Goal: Navigation & Orientation: Find specific page/section

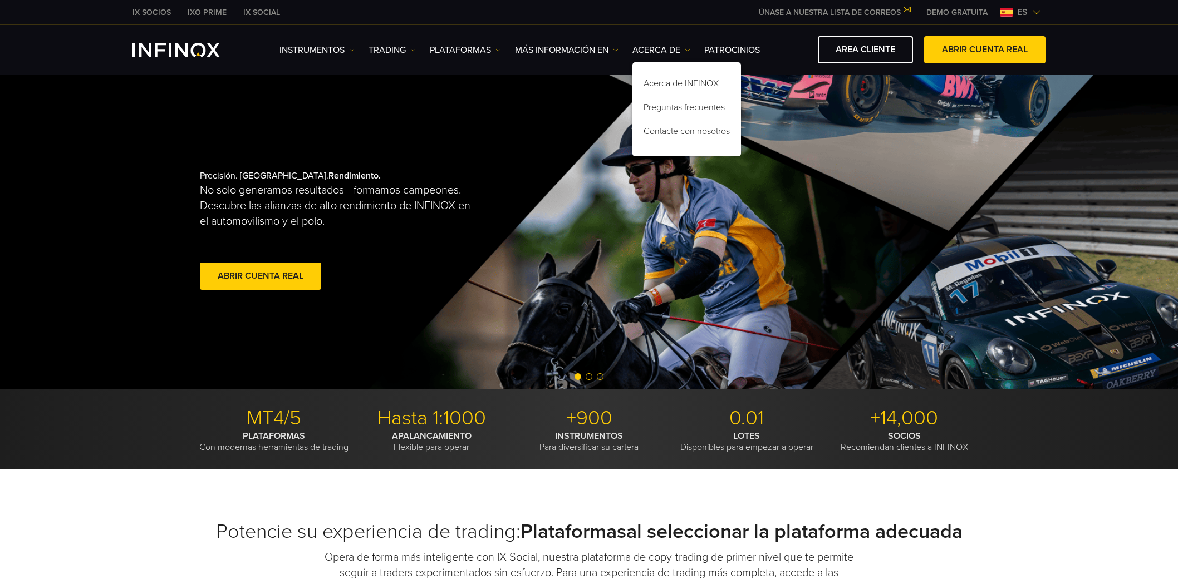
click at [661, 79] on link "Acerca de INFINOX" at bounding box center [686, 85] width 109 height 24
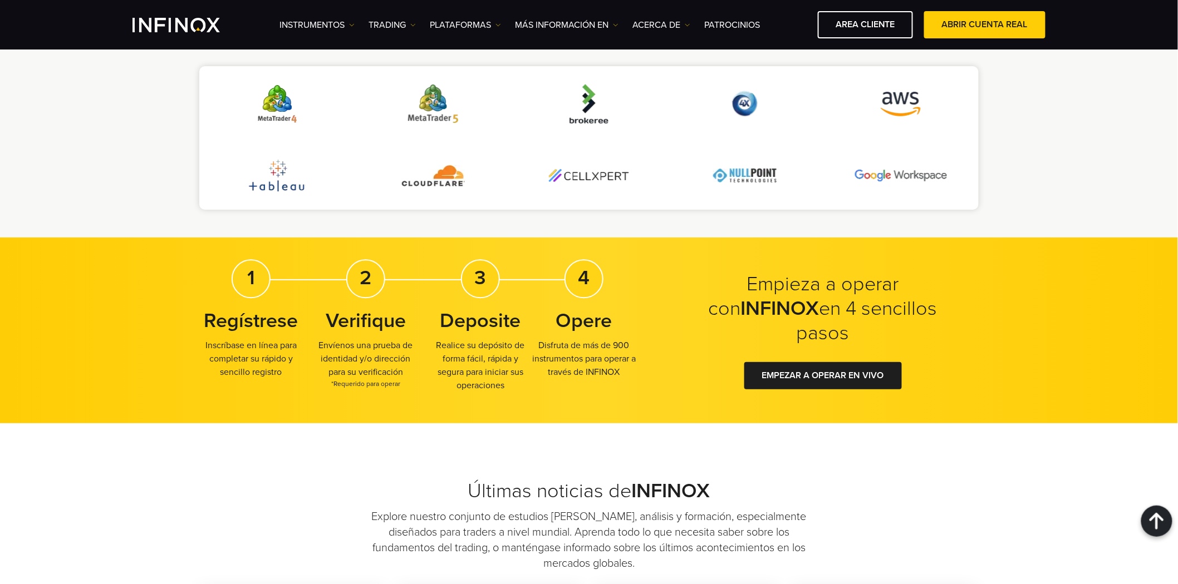
scroll to position [2474, 0]
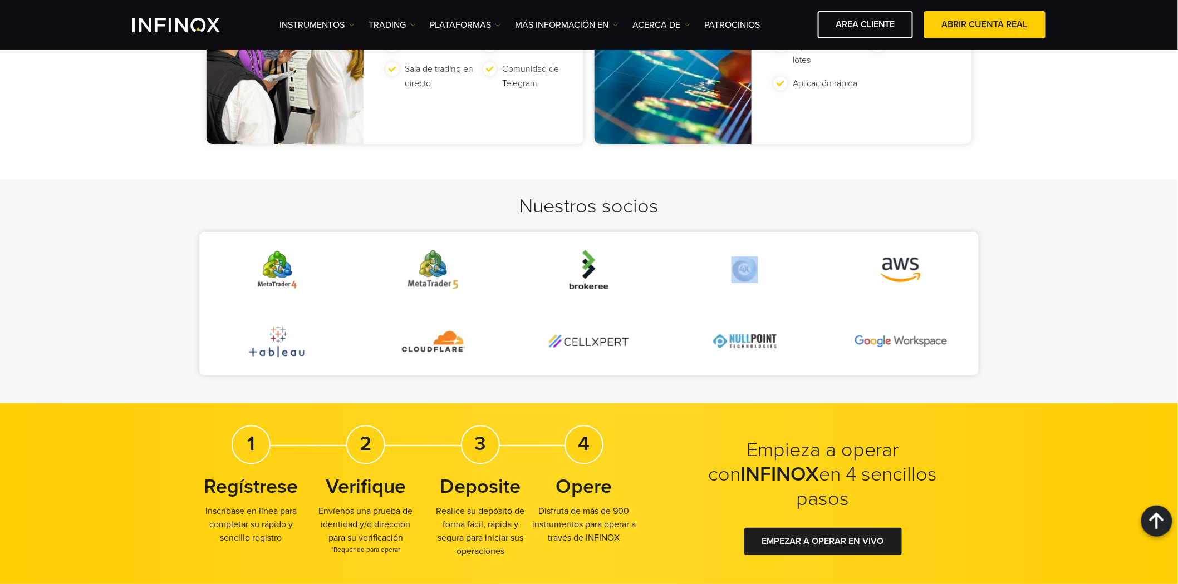
drag, startPoint x: 736, startPoint y: 257, endPoint x: 710, endPoint y: 255, distance: 26.2
click at [710, 255] on li at bounding box center [745, 270] width 156 height 62
click at [755, 257] on img at bounding box center [744, 270] width 27 height 27
click at [668, 253] on li at bounding box center [745, 270] width 156 height 62
drag, startPoint x: 382, startPoint y: 333, endPoint x: 948, endPoint y: 345, distance: 566.2
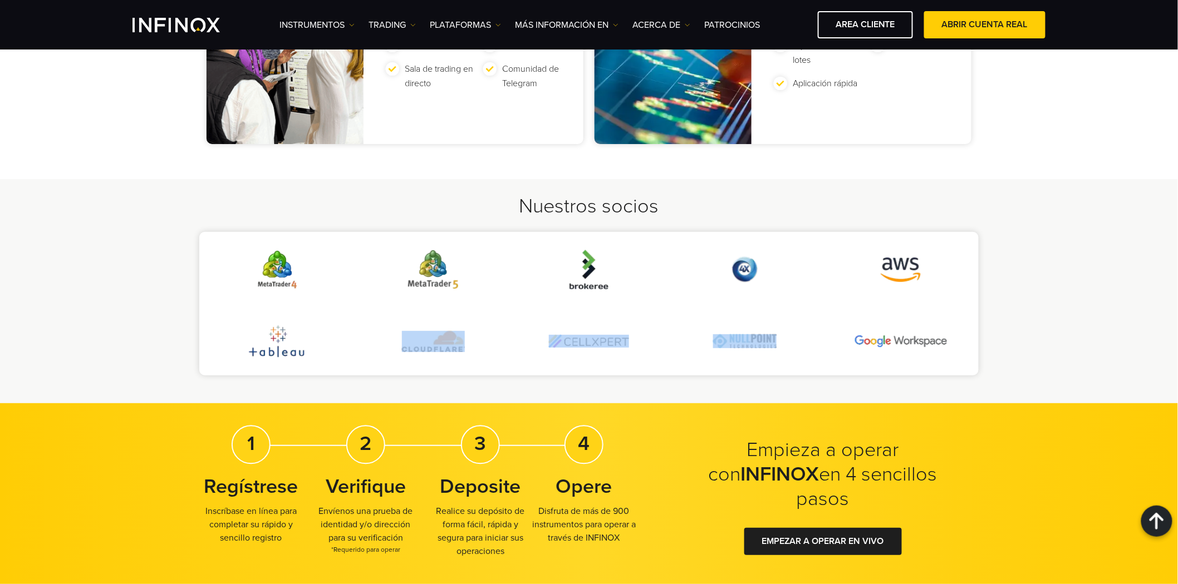
click at [947, 346] on ul at bounding box center [588, 304] width 779 height 144
click at [953, 327] on li at bounding box center [901, 342] width 156 height 48
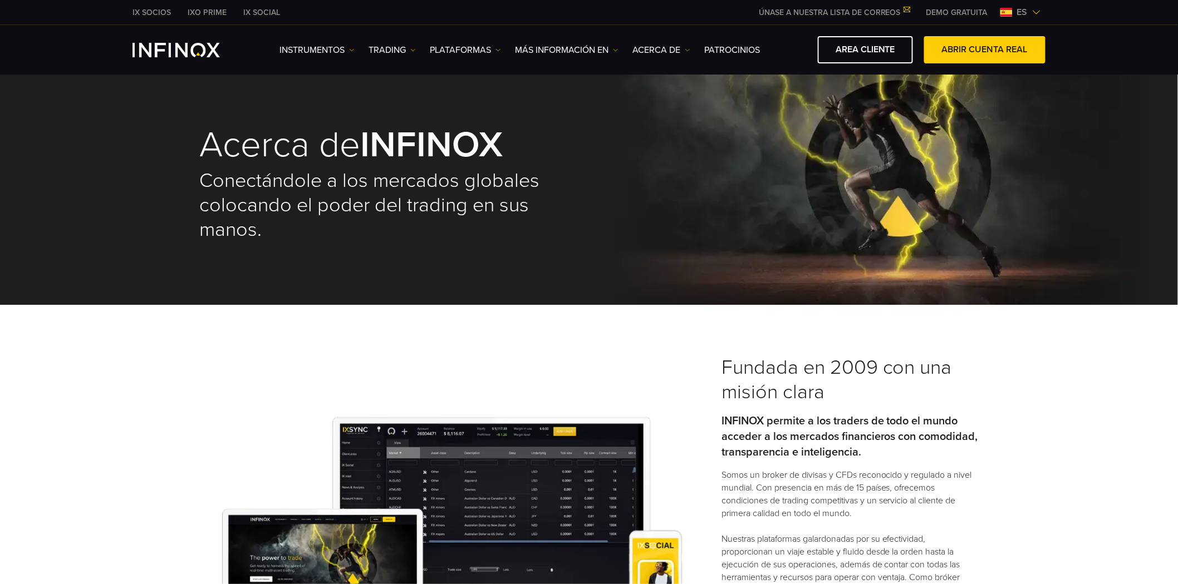
scroll to position [0, 0]
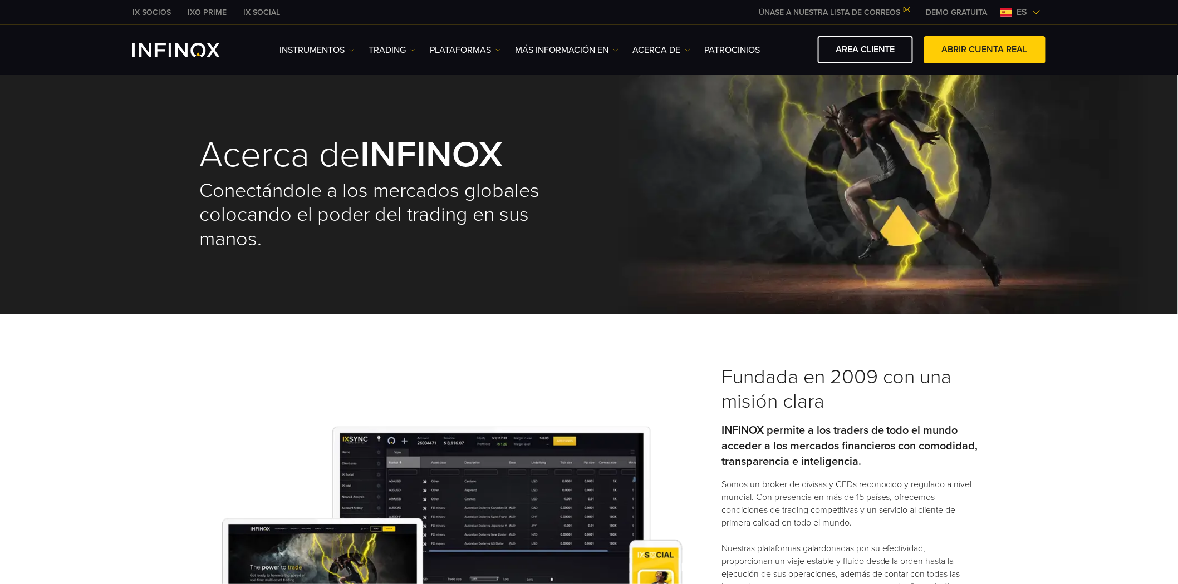
click at [262, 12] on link "IX SOCIAL" at bounding box center [261, 13] width 53 height 12
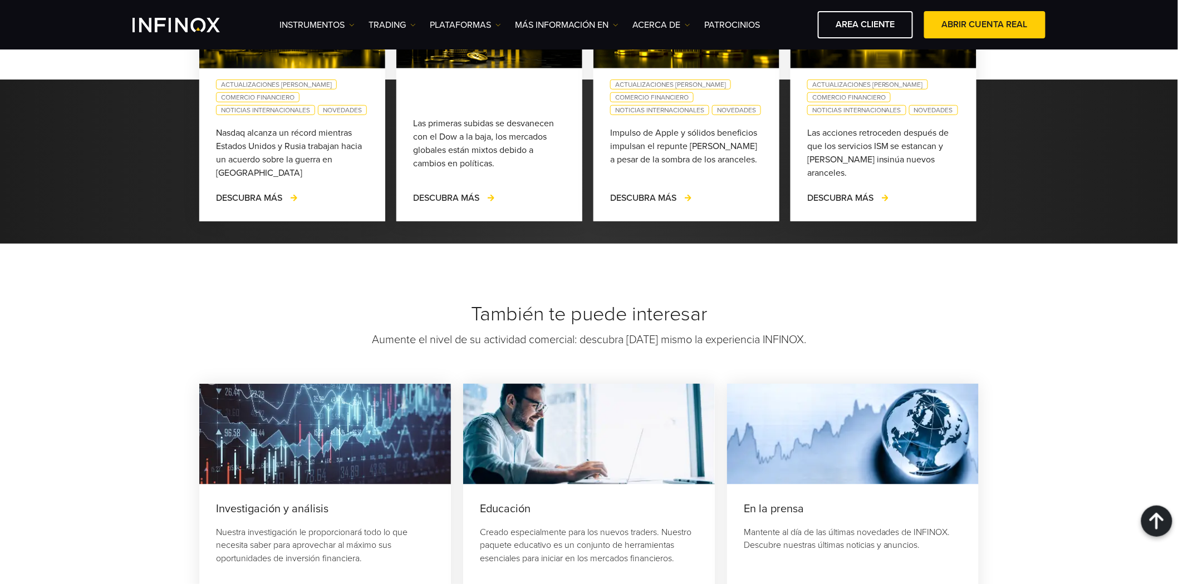
scroll to position [3824, 0]
